Goal: Information Seeking & Learning: Learn about a topic

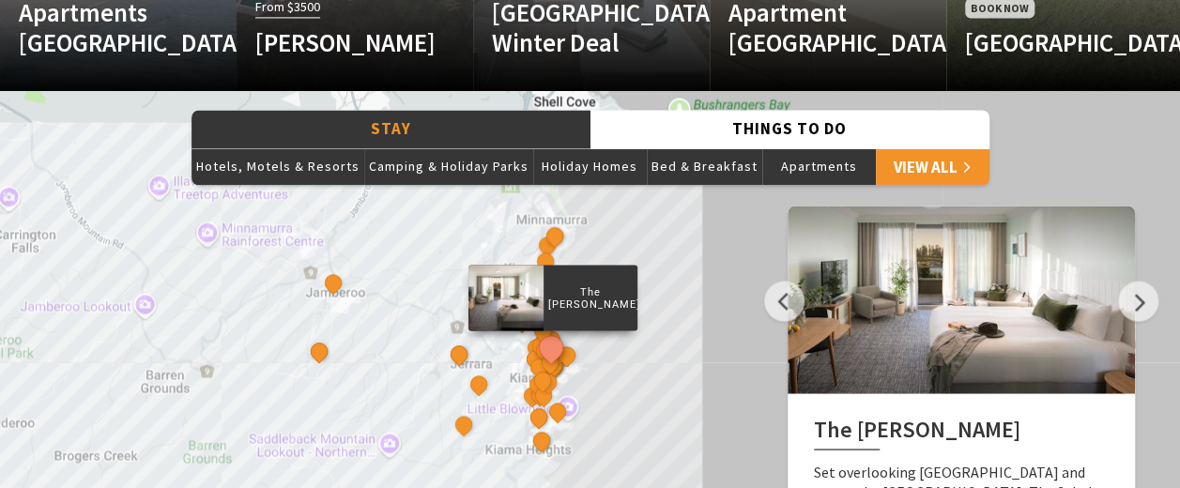
scroll to position [1502, 0]
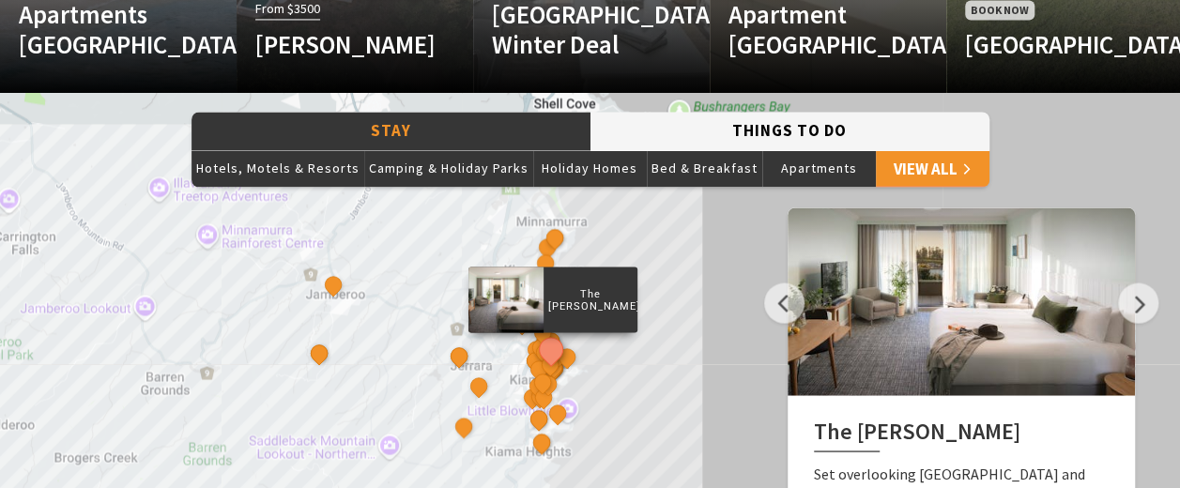
click at [699, 125] on button "Things To Do" at bounding box center [789, 131] width 399 height 38
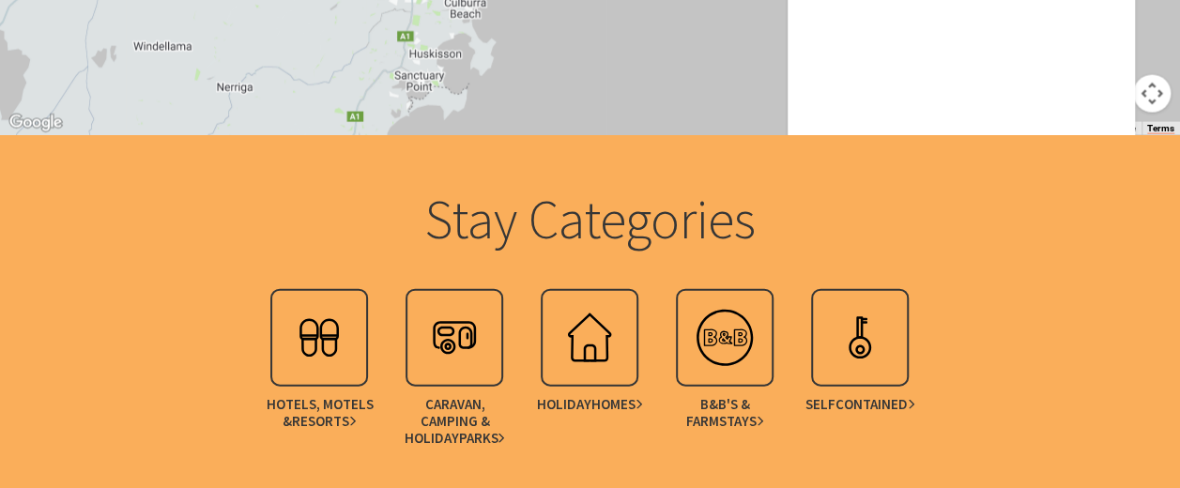
scroll to position [2140, 0]
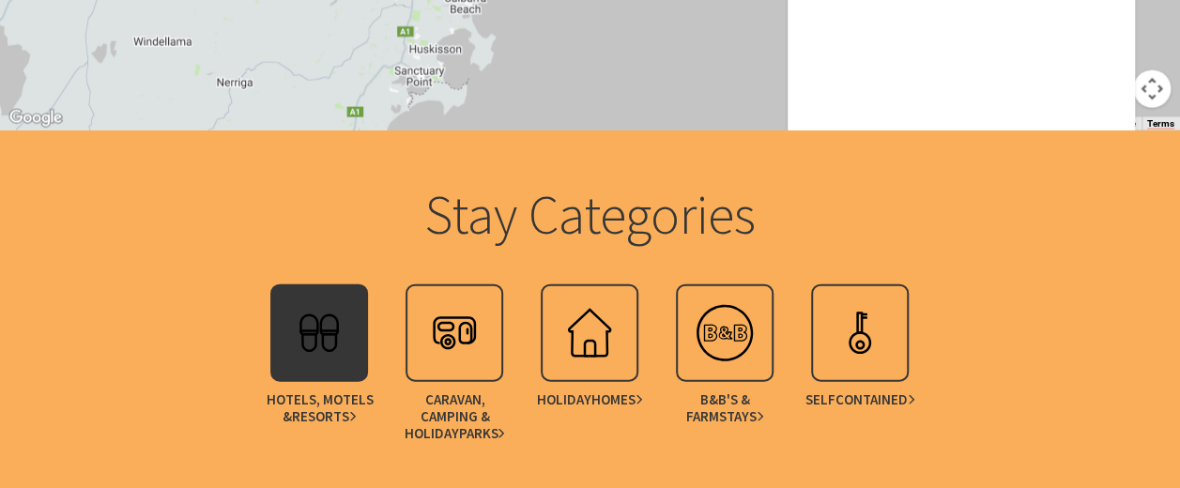
click at [297, 327] on img at bounding box center [319, 333] width 75 height 75
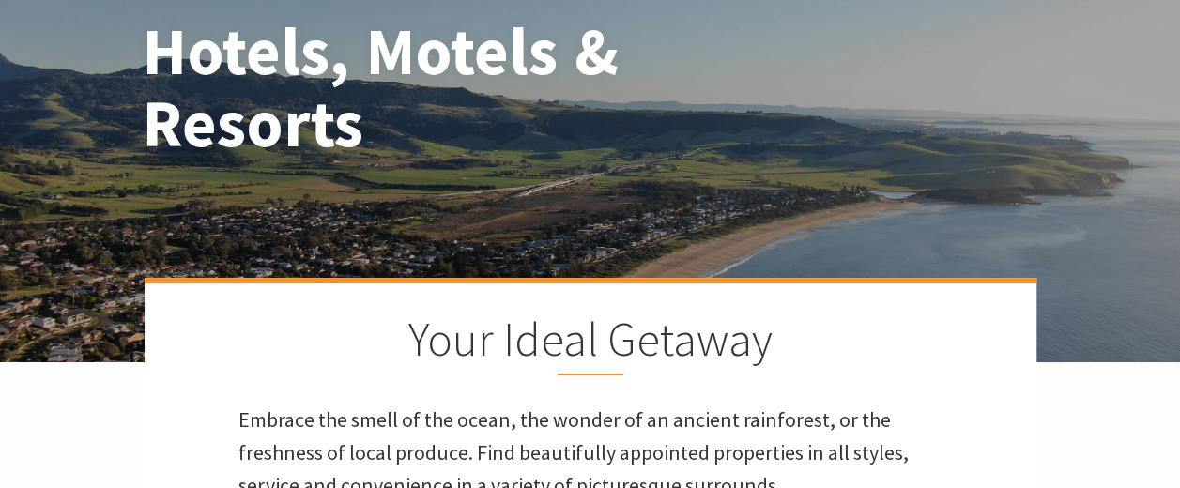
scroll to position [225, 0]
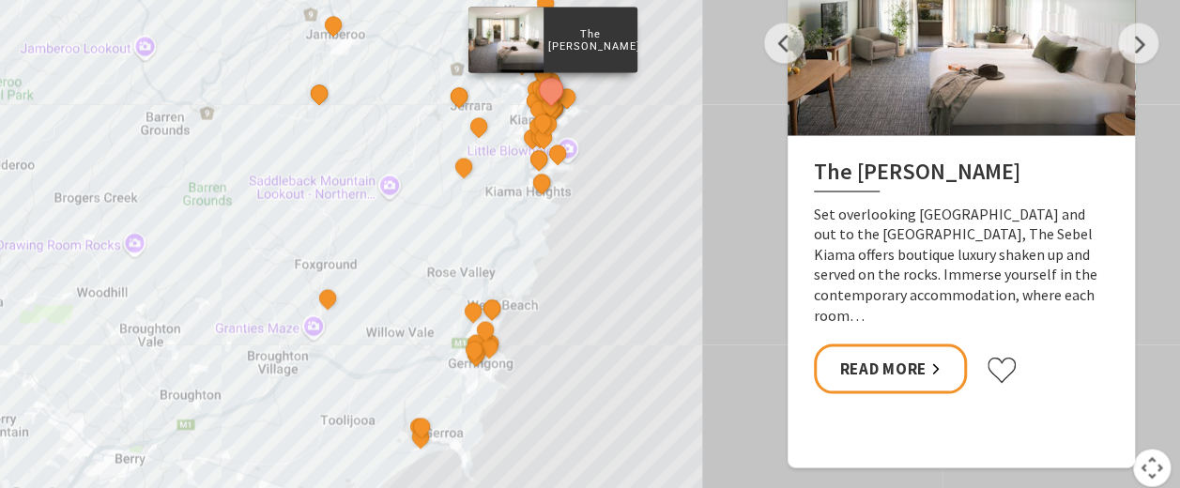
scroll to position [1727, 0]
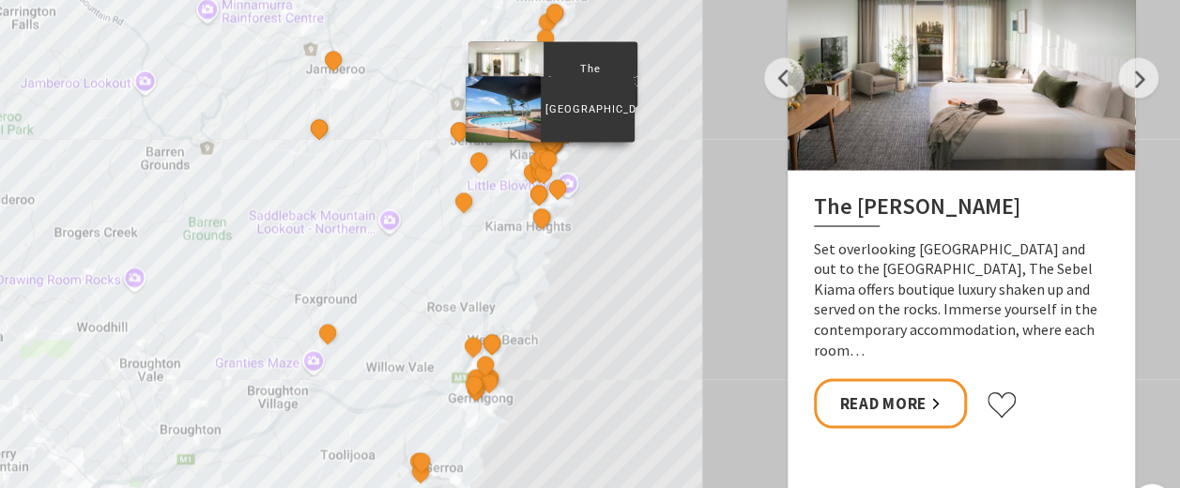
click at [556, 151] on div "[GEOGRAPHIC_DATA]" at bounding box center [549, 160] width 28 height 28
click at [555, 146] on div "[GEOGRAPHIC_DATA]" at bounding box center [549, 160] width 28 height 28
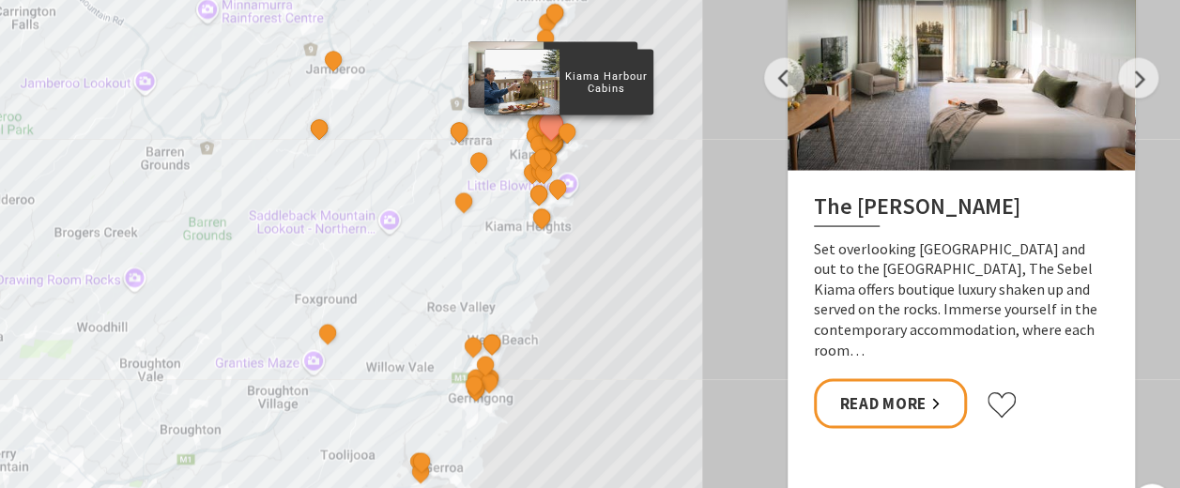
click at [557, 143] on div "Kiama Harbour Cabins" at bounding box center [569, 133] width 28 height 28
click at [575, 85] on p "Kiama Harbour Cabins" at bounding box center [606, 82] width 94 height 30
click at [589, 82] on p "Kiama Harbour Cabins" at bounding box center [606, 82] width 94 height 30
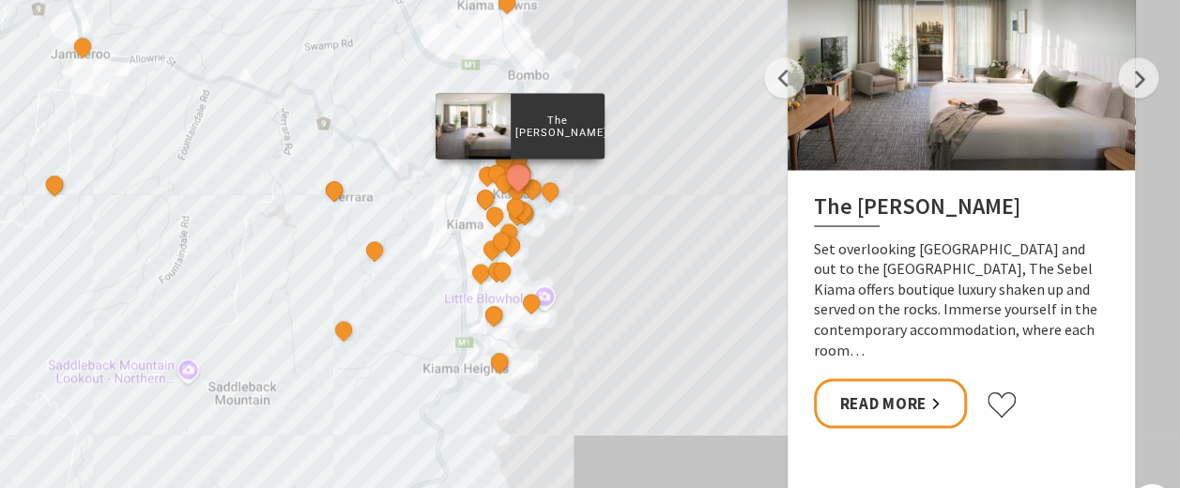
click at [624, 190] on div "The Sebel Kiama Seaside Escape 1 Kiama Coast Holiday Parks Winter Deal [GEOGRAP…" at bounding box center [590, 206] width 1180 height 676
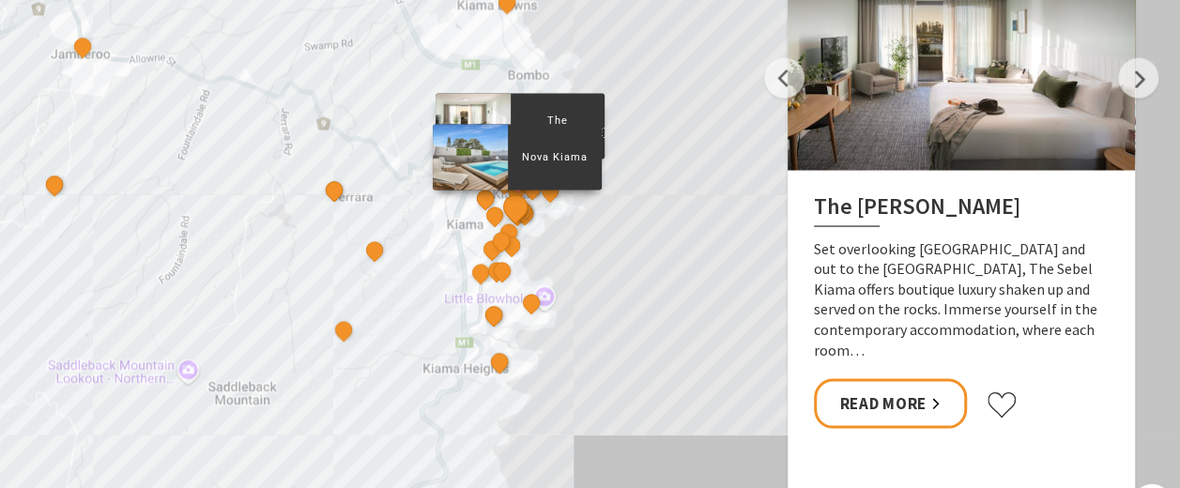
click at [515, 207] on button "See detail about Nova Kiama" at bounding box center [514, 206] width 35 height 35
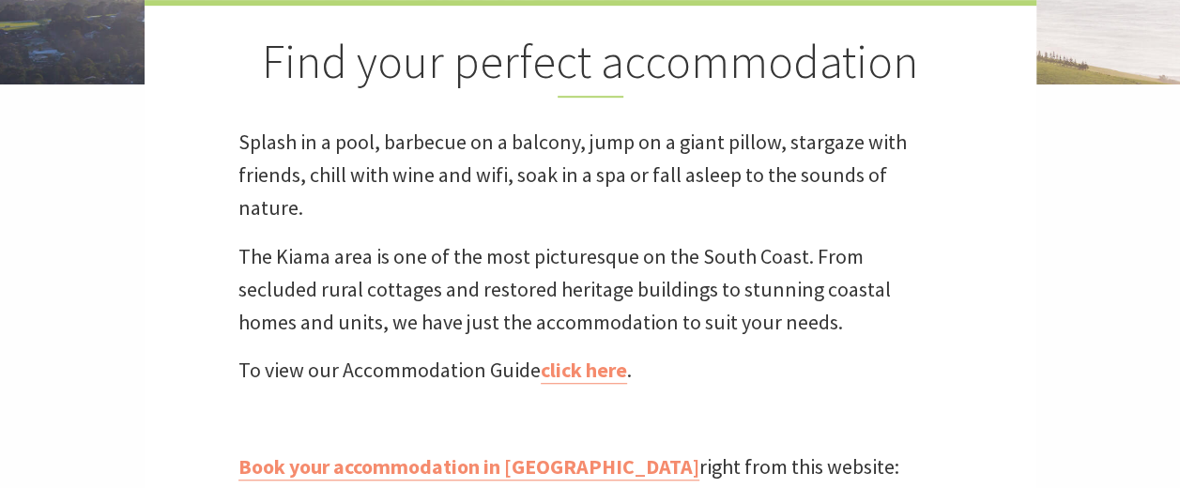
scroll to position [449, 0]
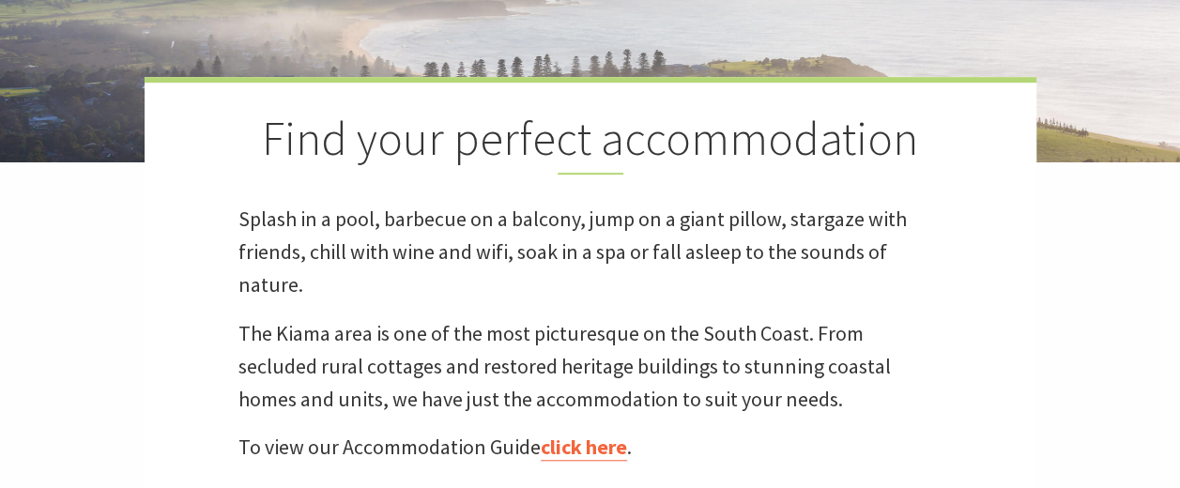
click at [610, 447] on link "click here" at bounding box center [584, 447] width 86 height 27
